Goal: Feedback & Contribution: Contribute content

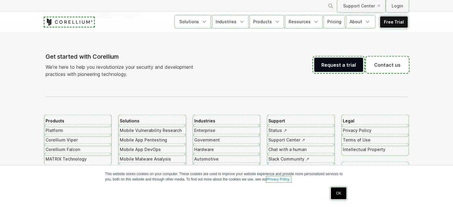
scroll to position [12557, 0]
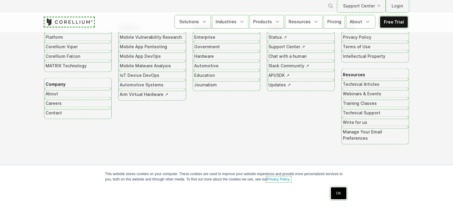
click at [2, 149] on footer "Get started with Corellium We’re here to help you revolutionize your security a…" at bounding box center [226, 68] width 453 height 277
click at [337, 196] on link "OK" at bounding box center [338, 193] width 15 height 12
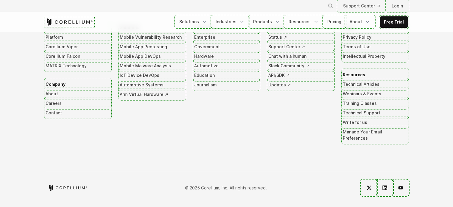
click at [49, 118] on link "Contact" at bounding box center [78, 113] width 65 height 10
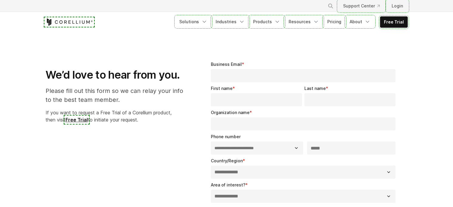
select select "**"
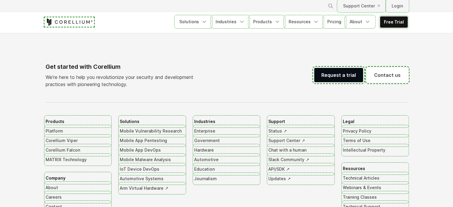
scroll to position [446, 0]
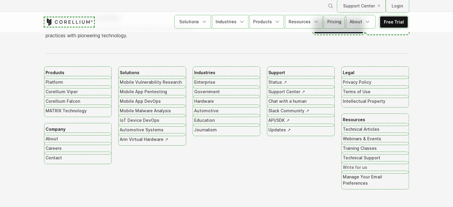
click at [362, 165] on link "Write for us" at bounding box center [375, 168] width 65 height 10
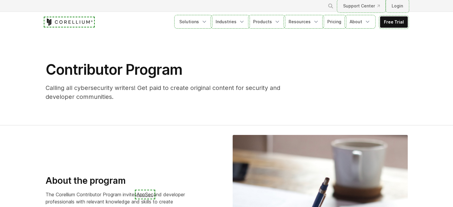
click at [42, 76] on div "Contributor Program Calling all cybersecurity writers! Get paid to create origi…" at bounding box center [171, 81] width 263 height 40
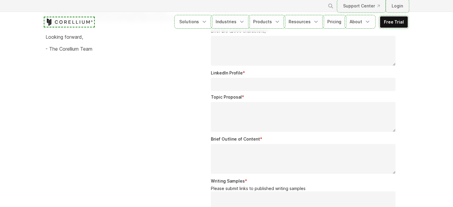
scroll to position [877, 0]
